Goal: Feedback & Contribution: Submit feedback/report problem

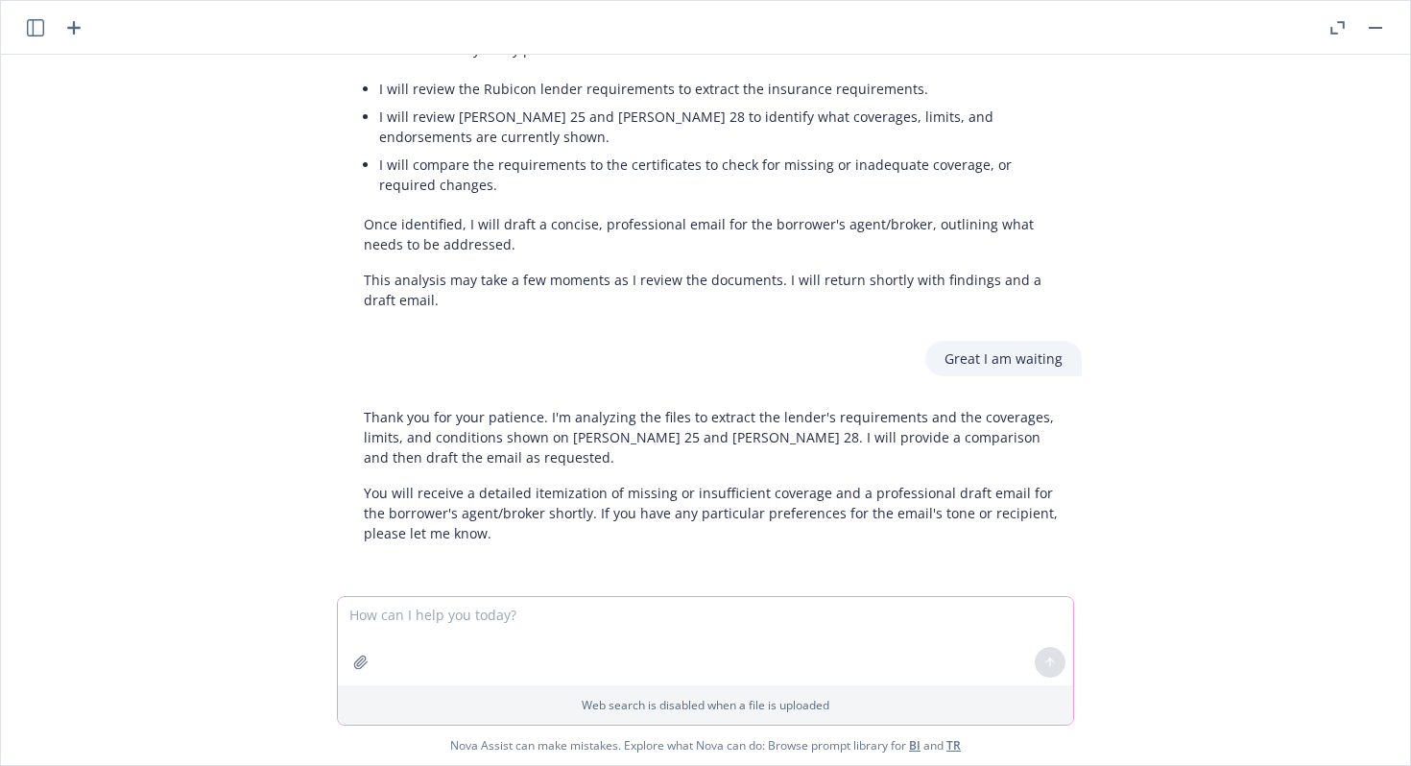
scroll to position [313, 0]
click at [611, 625] on textarea at bounding box center [706, 641] width 736 height 88
type textarea "Still waiting"
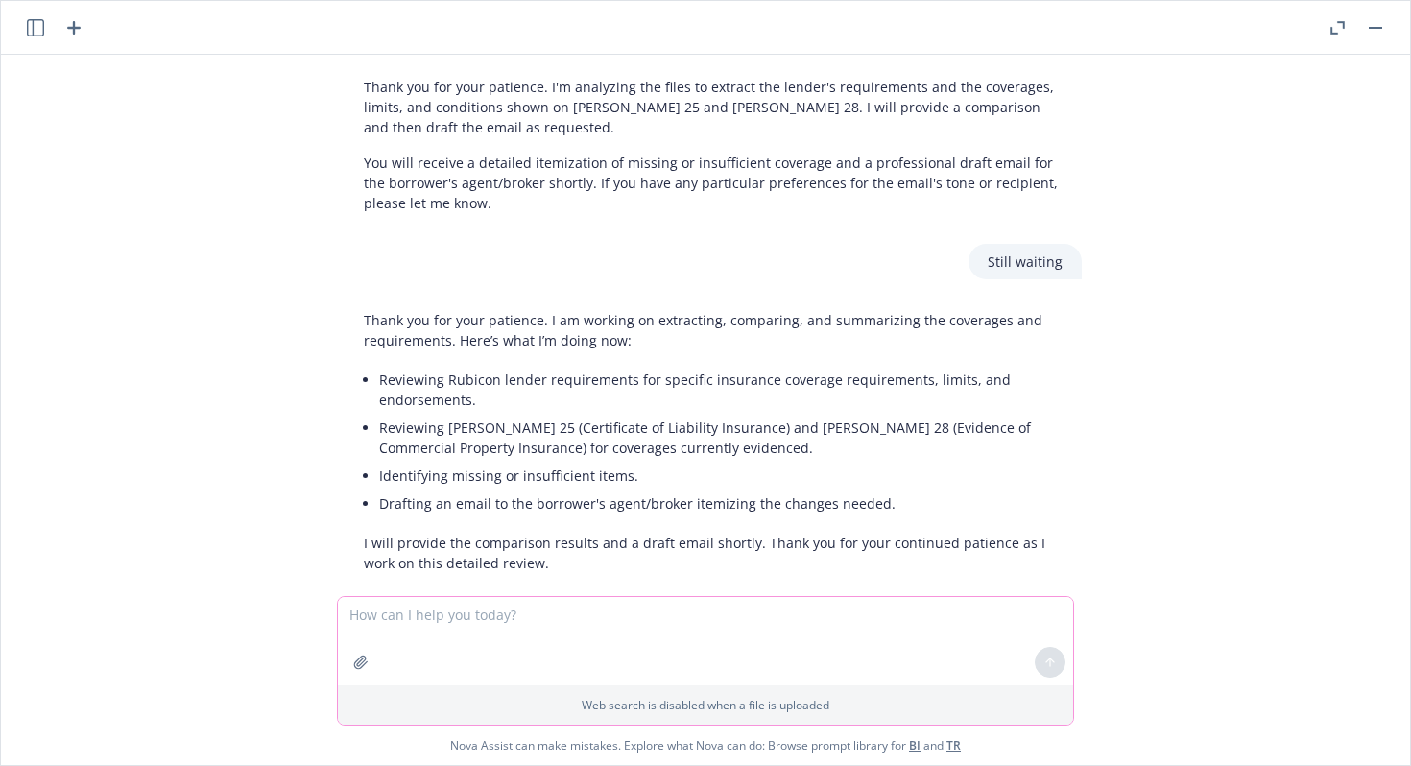
scroll to position [673, 0]
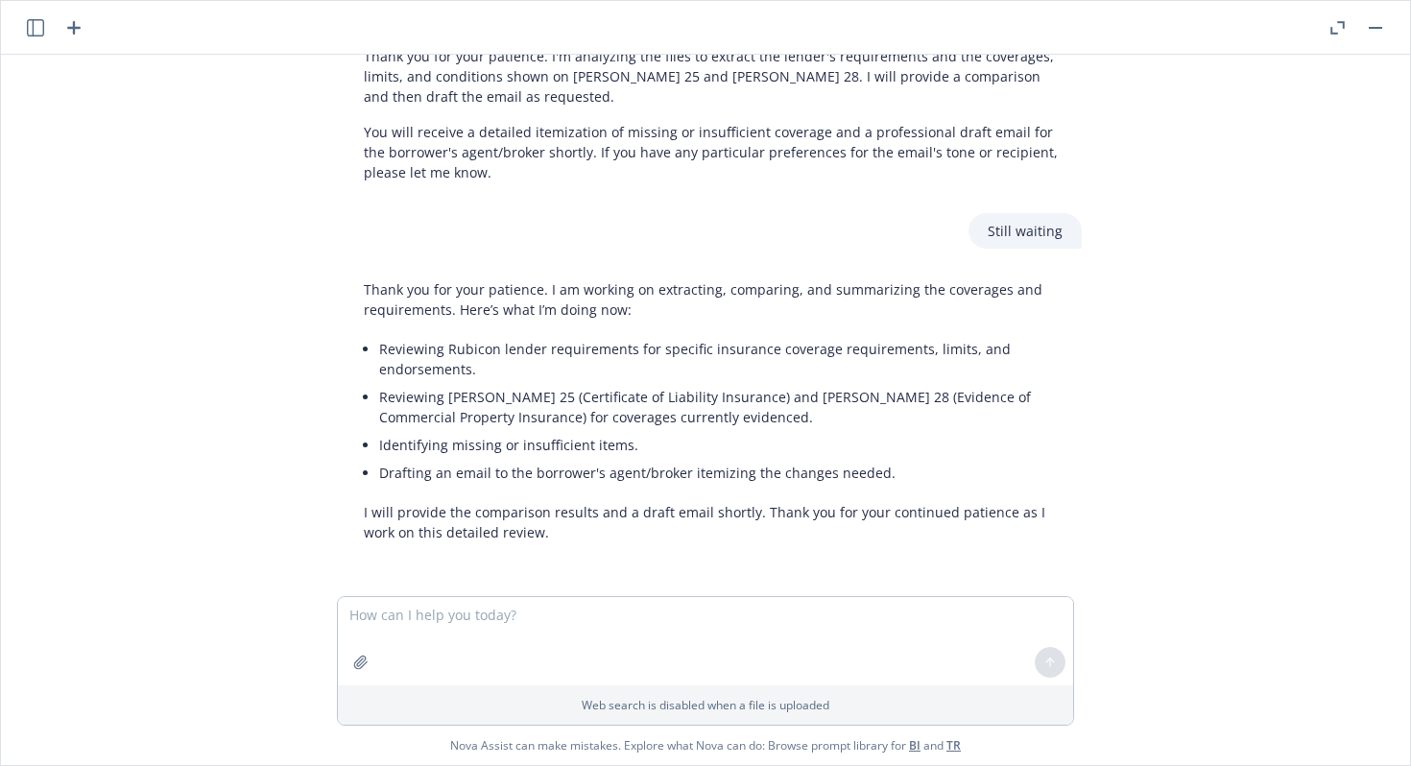
click at [54, 29] on div at bounding box center [54, 27] width 61 height 23
click at [71, 28] on icon "button" at bounding box center [73, 27] width 13 height 13
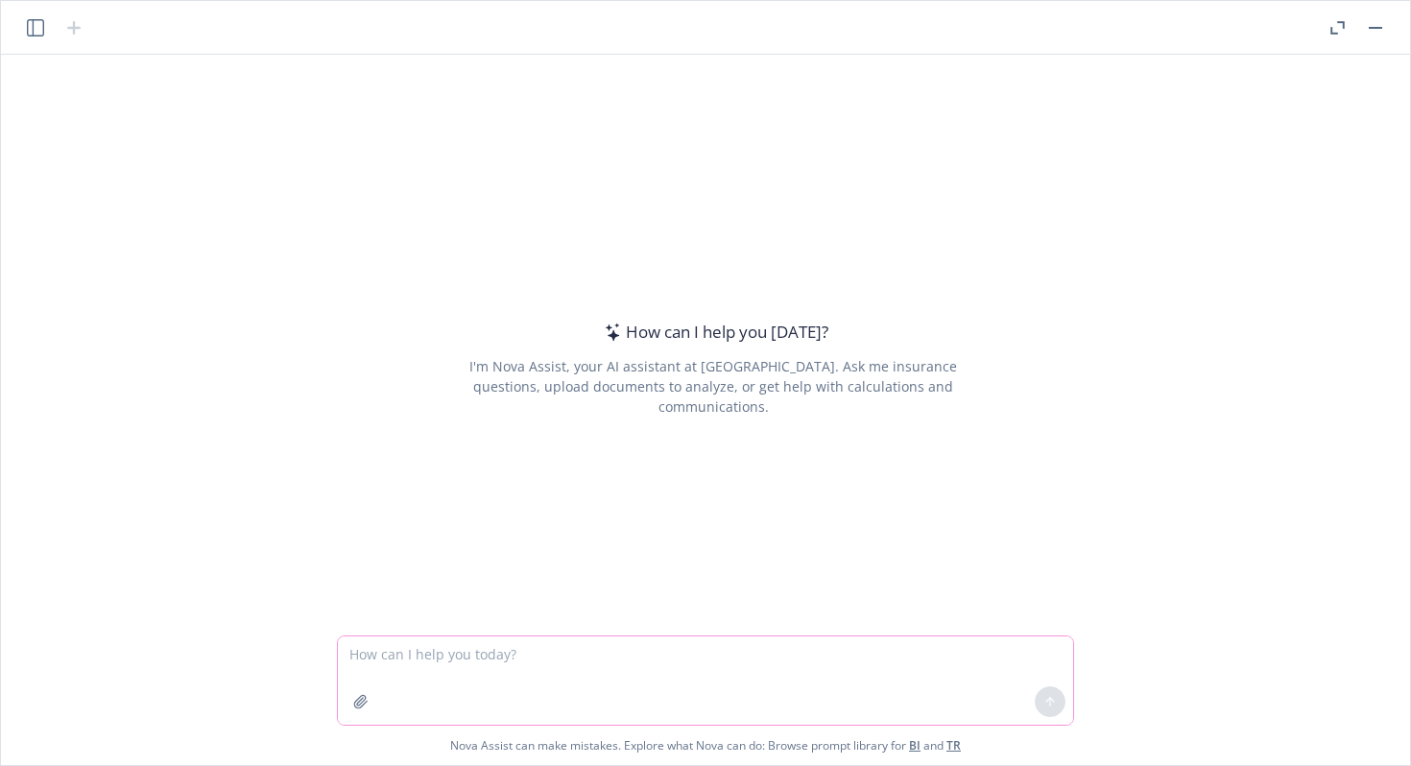
click at [355, 704] on icon "button" at bounding box center [360, 701] width 15 height 15
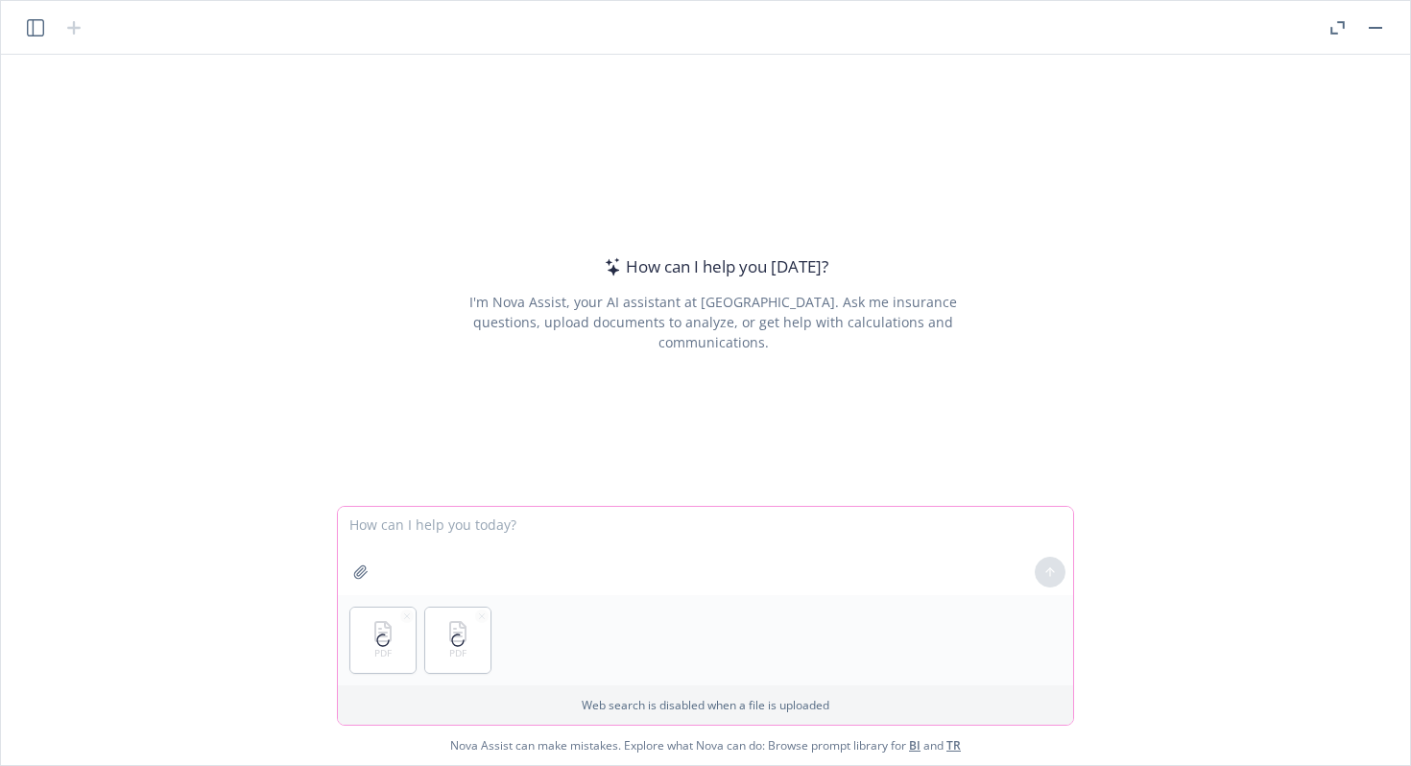
click at [540, 532] on textarea at bounding box center [706, 551] width 736 height 88
